Goal: Task Accomplishment & Management: Use online tool/utility

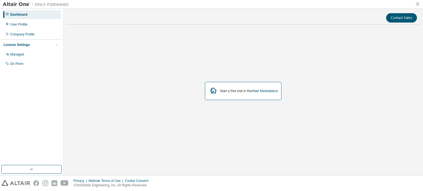
click at [417, 3] on icon "button" at bounding box center [417, 4] width 4 height 4
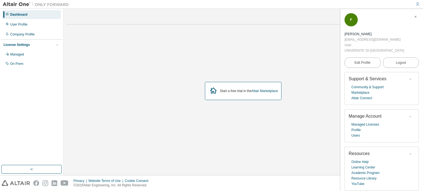
click at [417, 17] on icon "button" at bounding box center [415, 16] width 3 height 3
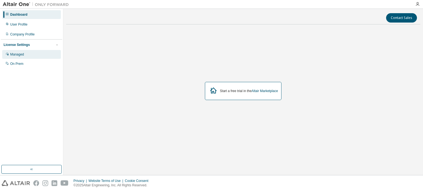
click at [24, 53] on div "Managed" at bounding box center [31, 54] width 59 height 9
click at [19, 63] on div "On Prem" at bounding box center [16, 64] width 13 height 4
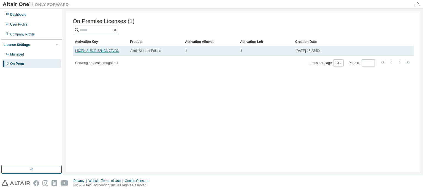
click at [80, 53] on link "L5CFK-3USJJ-52HC6-7JVOX" at bounding box center [97, 51] width 44 height 4
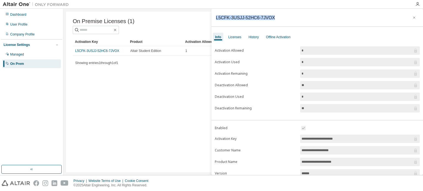
drag, startPoint x: 269, startPoint y: 17, endPoint x: 215, endPoint y: 16, distance: 54.0
click at [215, 16] on div "L5CFK-3USJJ-52HC6-7JVOX" at bounding box center [318, 18] width 212 height 18
copy div "L5CFK-3USJJ-52HC6-7JVOX"
click at [164, 97] on div "On Premise Licenses (1) Clear Load Save Save As Field Operator Value Select fil…" at bounding box center [243, 92] width 354 height 161
click at [413, 18] on icon "button" at bounding box center [414, 18] width 2 height 2
